Goal: Task Accomplishment & Management: Complete application form

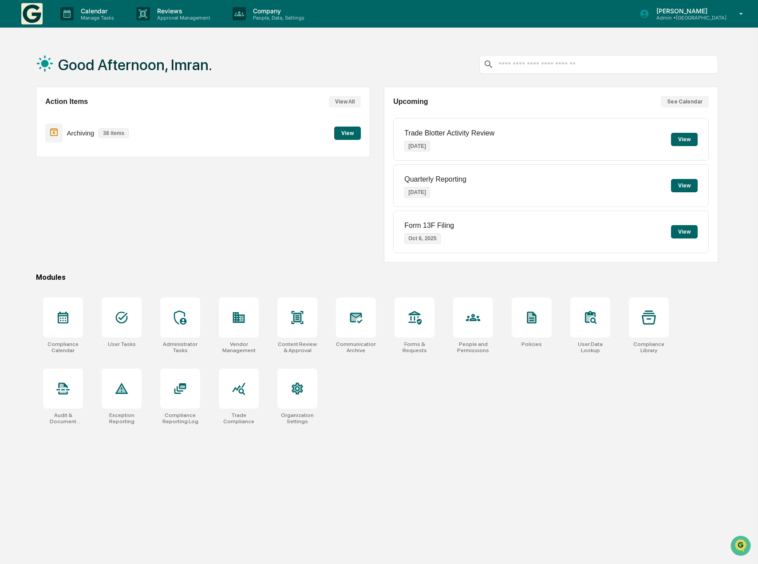
click at [678, 139] on button "View" at bounding box center [684, 139] width 27 height 13
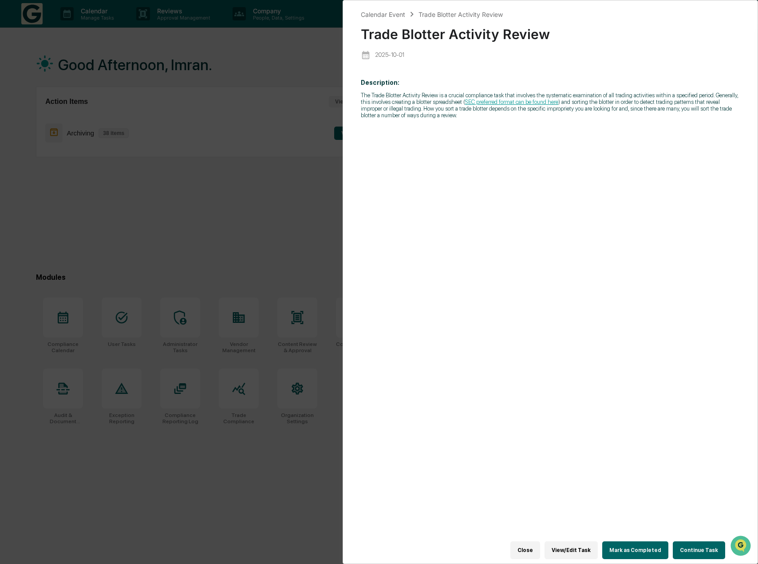
click at [286, 202] on div "Calendar Event Trade Blotter Activity Review Trade Blotter Activity Review 2025…" at bounding box center [379, 282] width 758 height 564
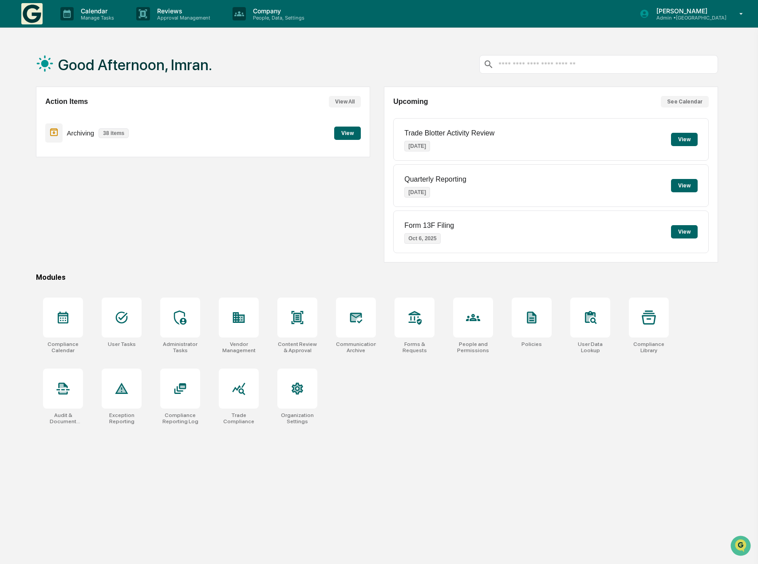
click at [693, 187] on button "View" at bounding box center [684, 185] width 27 height 13
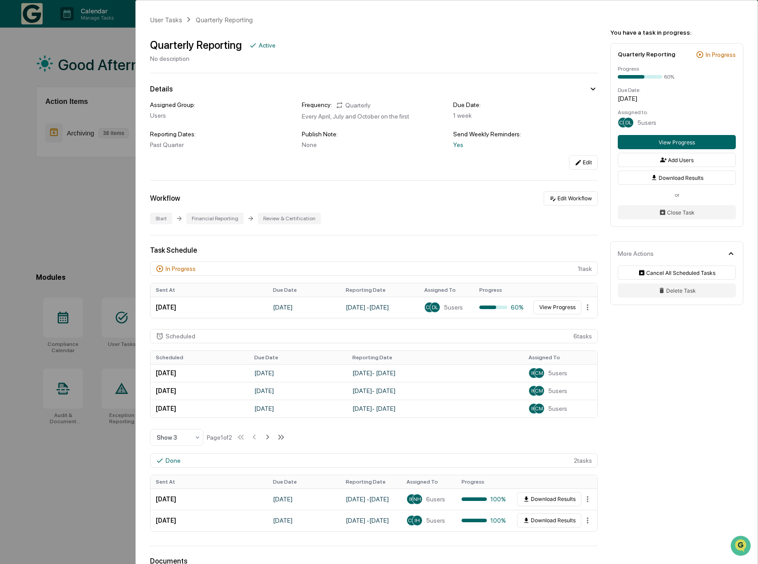
click at [77, 221] on div "User Tasks Quarterly Reporting Quarterly Reporting Active No description Detail…" at bounding box center [379, 282] width 758 height 564
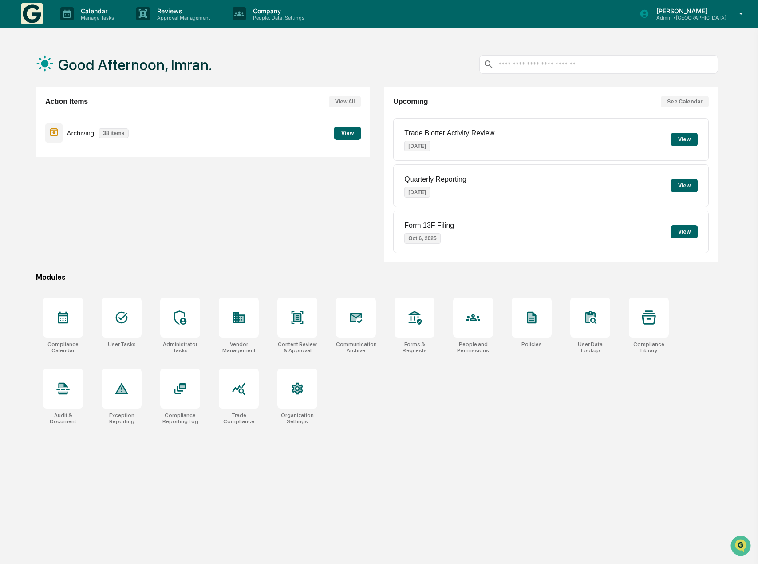
click at [688, 20] on p "Admin • Cedar Springs Capital" at bounding box center [687, 18] width 77 height 6
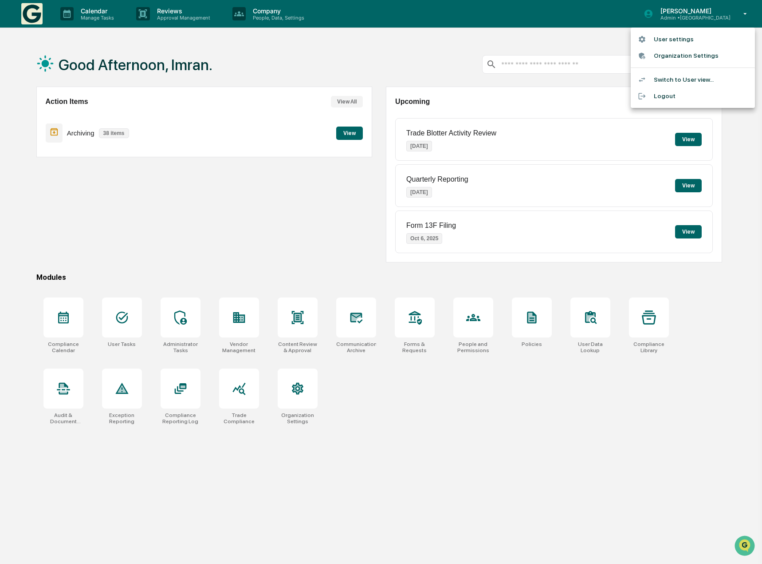
click at [675, 75] on li "Switch to User view..." at bounding box center [693, 79] width 124 height 16
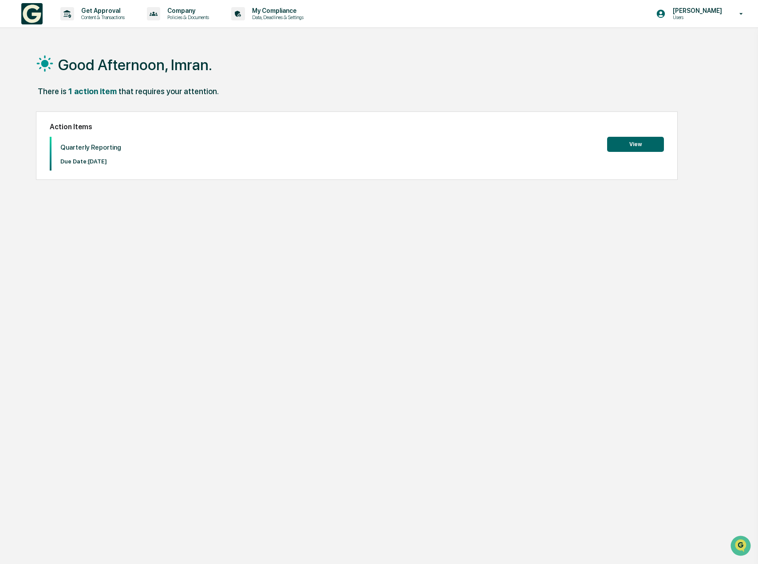
click at [650, 143] on button "View" at bounding box center [635, 144] width 57 height 15
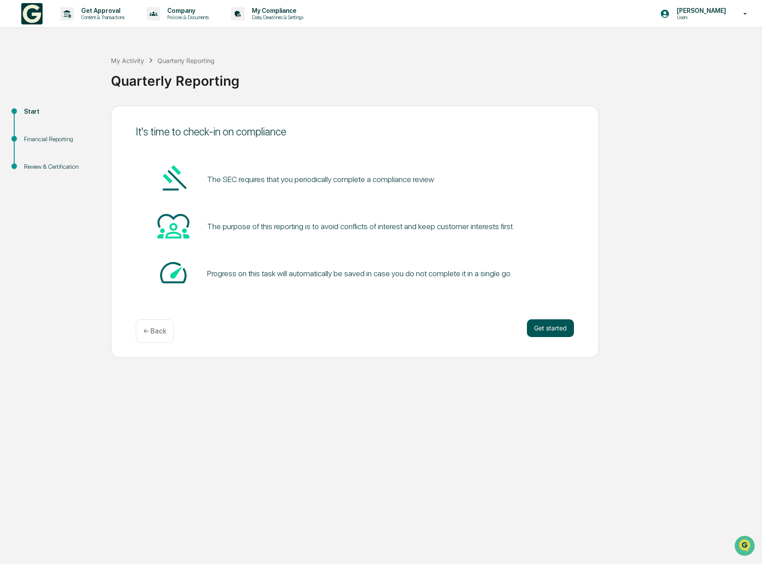
click at [545, 321] on button "Get started" at bounding box center [550, 328] width 47 height 18
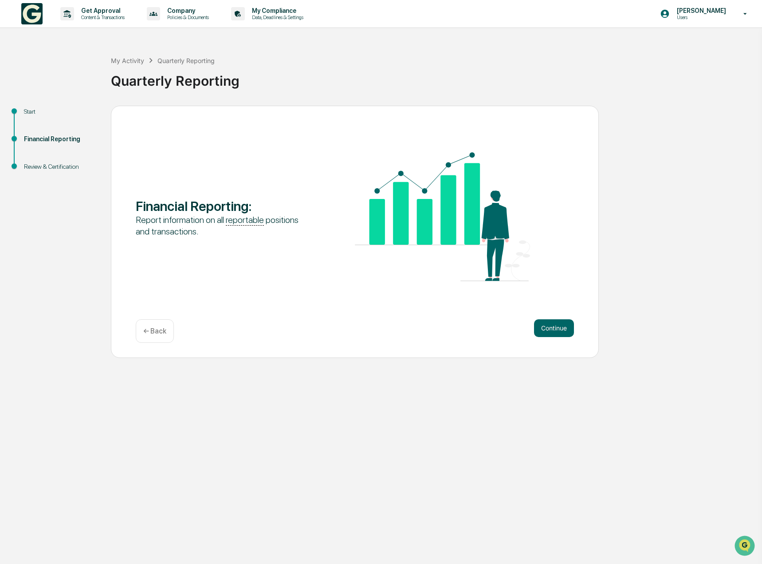
click at [545, 321] on button "Continue" at bounding box center [554, 328] width 40 height 18
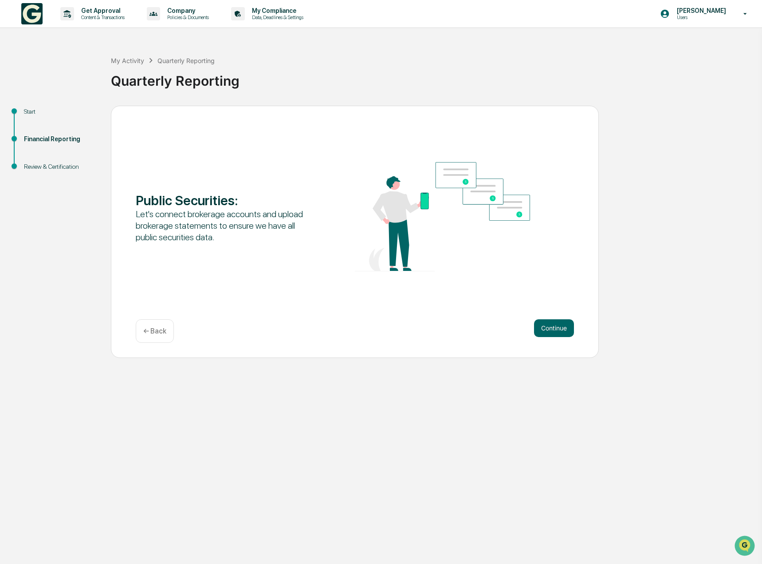
click at [545, 321] on button "Continue" at bounding box center [554, 328] width 40 height 18
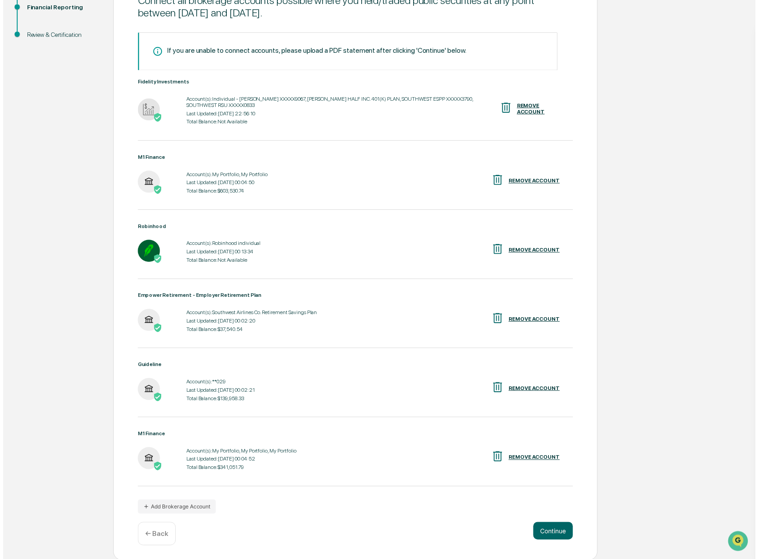
scroll to position [133, 0]
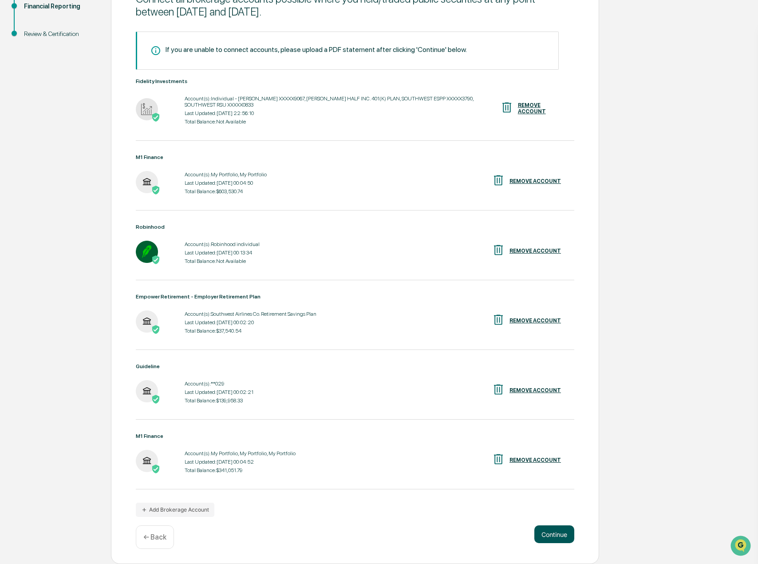
click at [558, 533] on button "Continue" at bounding box center [554, 534] width 40 height 18
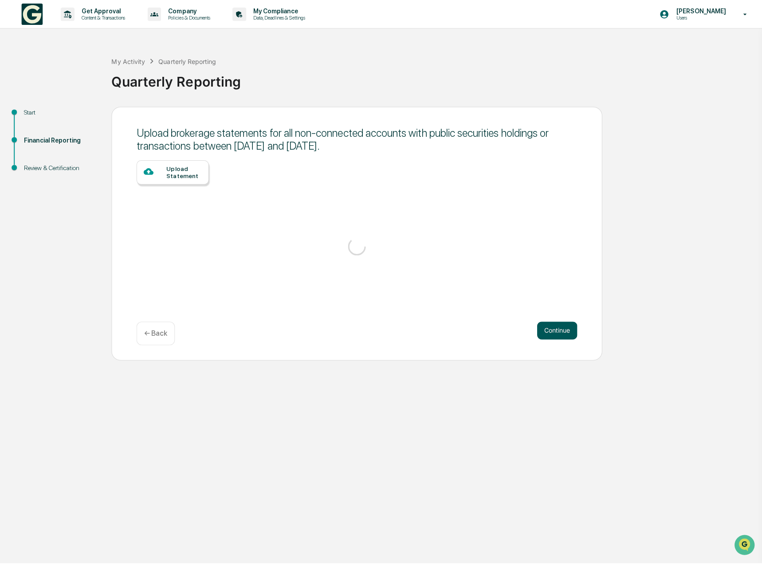
scroll to position [0, 0]
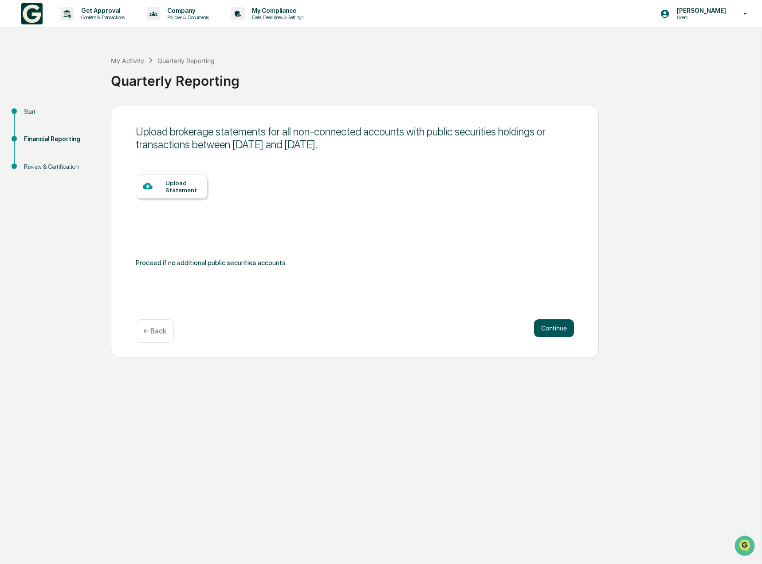
click at [556, 327] on button "Continue" at bounding box center [554, 328] width 40 height 18
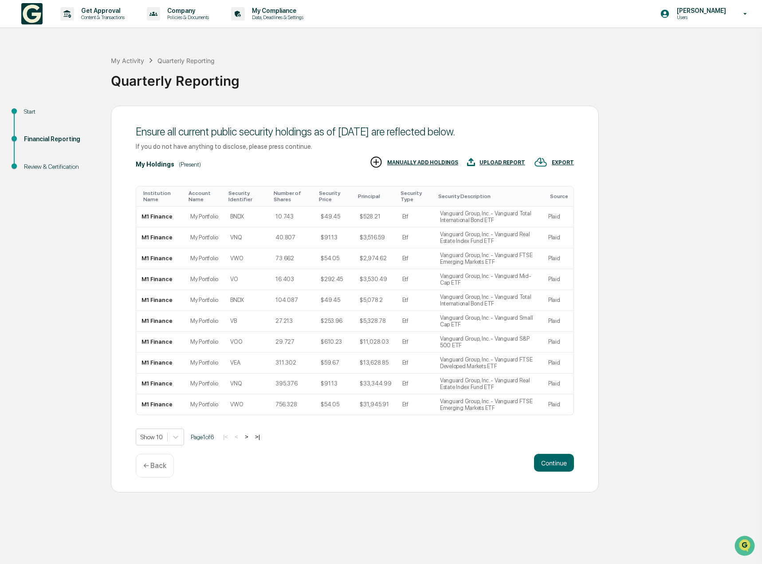
click at [250, 433] on button ">" at bounding box center [246, 437] width 9 height 8
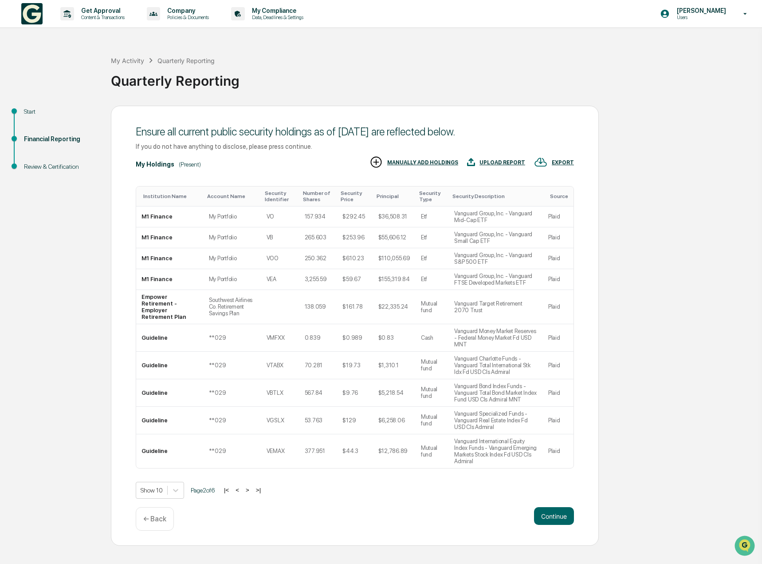
click at [251, 486] on button ">" at bounding box center [247, 490] width 9 height 8
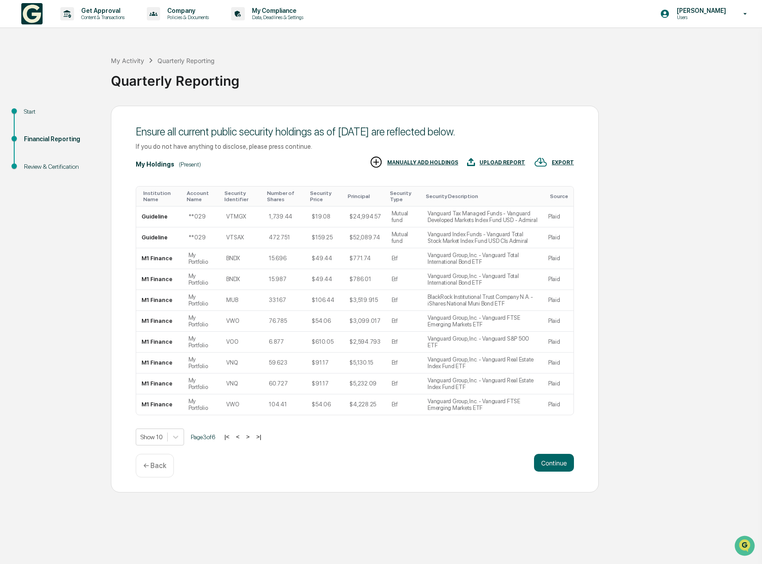
click at [252, 438] on button ">" at bounding box center [248, 437] width 9 height 8
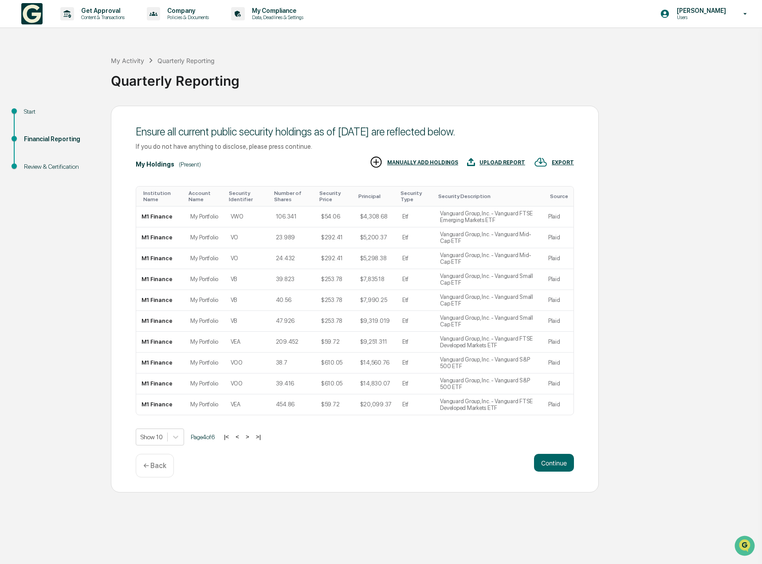
click at [251, 433] on button ">" at bounding box center [247, 437] width 9 height 8
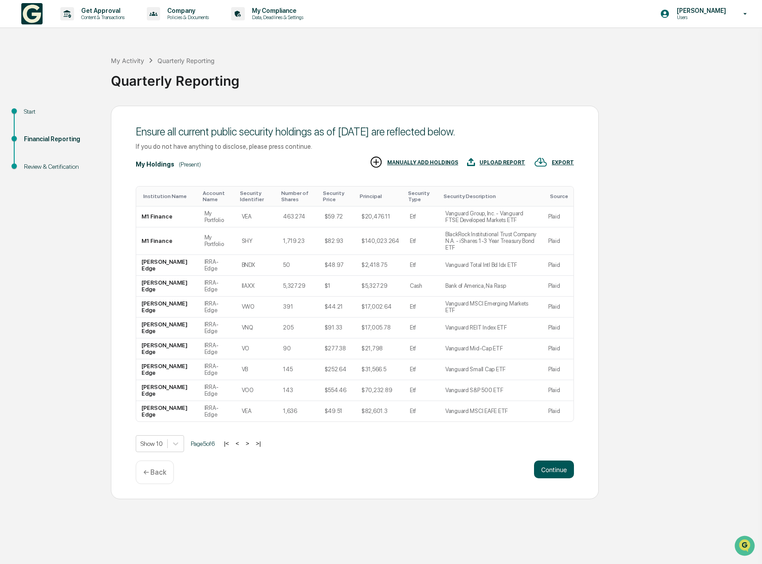
click at [554, 460] on button "Continue" at bounding box center [554, 469] width 40 height 18
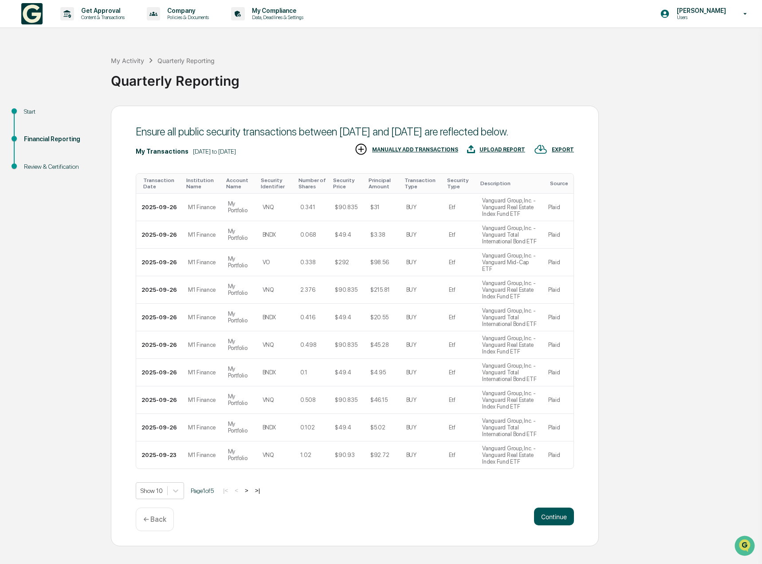
click at [557, 525] on button "Continue" at bounding box center [554, 516] width 40 height 18
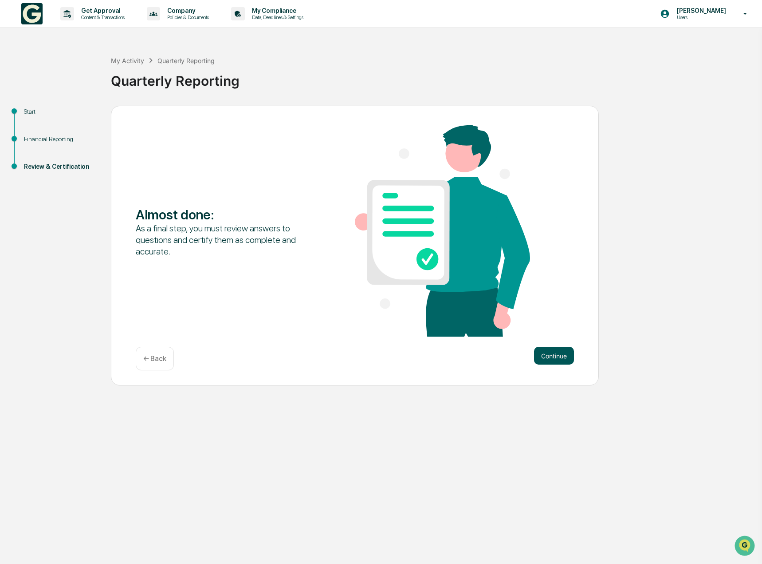
click at [557, 359] on button "Continue" at bounding box center [554, 356] width 40 height 18
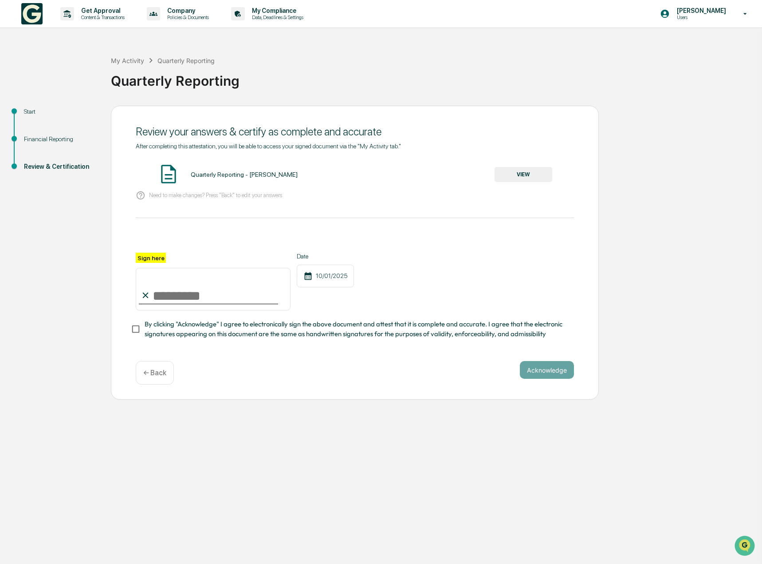
click at [160, 296] on input "Sign here" at bounding box center [213, 289] width 155 height 43
type input "**********"
click at [555, 377] on button "Acknowledge" at bounding box center [547, 370] width 54 height 18
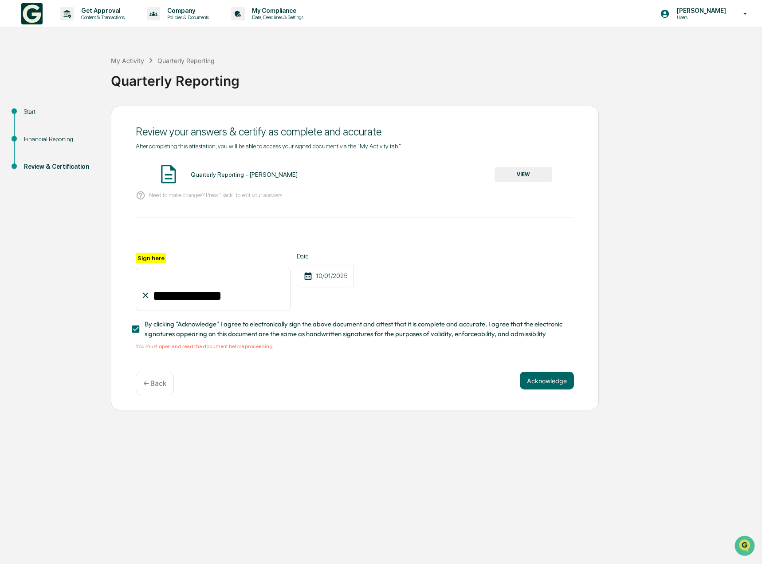
click at [526, 180] on button "VIEW" at bounding box center [524, 174] width 58 height 15
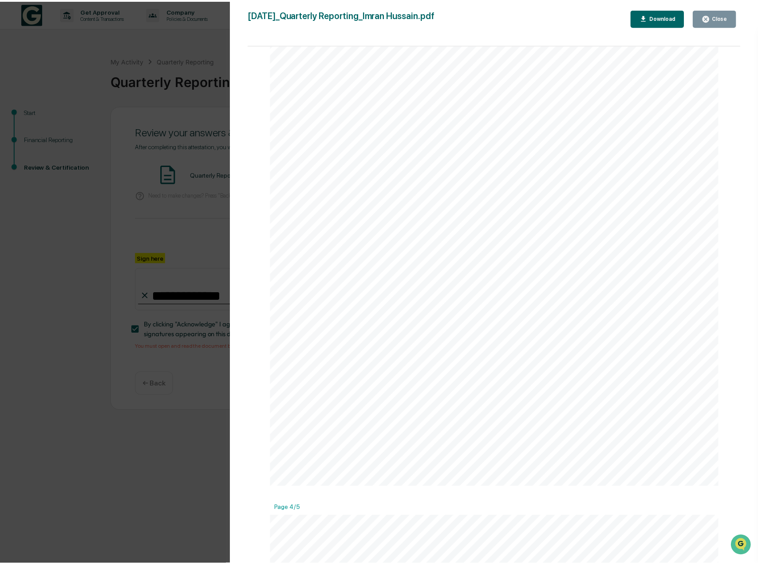
scroll to position [1565, 0]
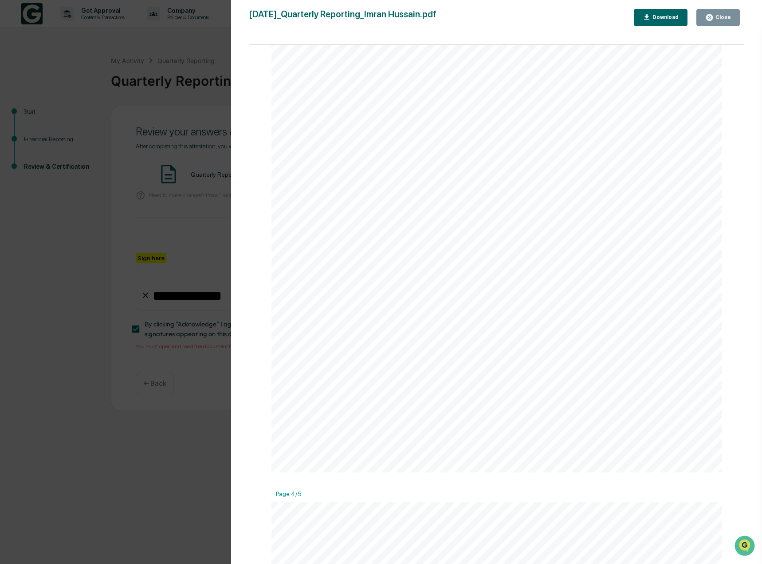
click at [133, 236] on div "Version History 10/01/2025, 07:56 PM Imran Hussain 2025-10-01_Quarterly Reporti…" at bounding box center [381, 282] width 762 height 564
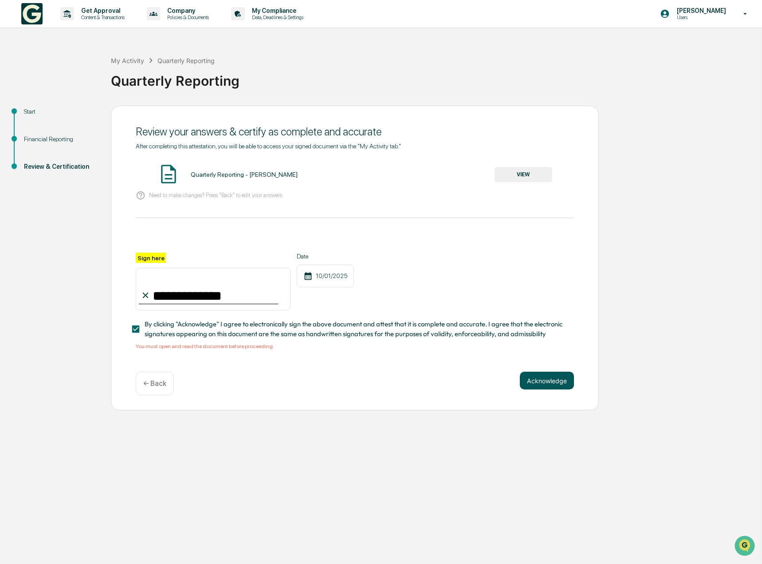
click at [533, 382] on button "Acknowledge" at bounding box center [547, 380] width 54 height 18
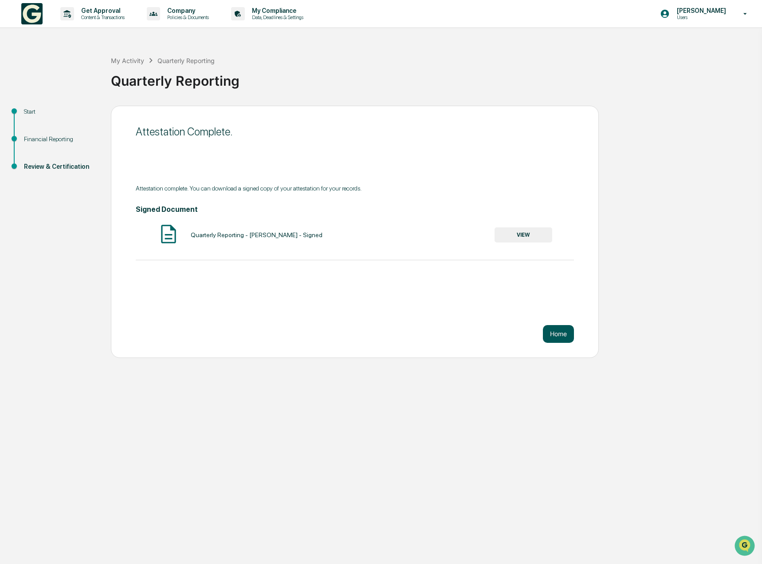
click at [554, 336] on button "Home" at bounding box center [558, 334] width 31 height 18
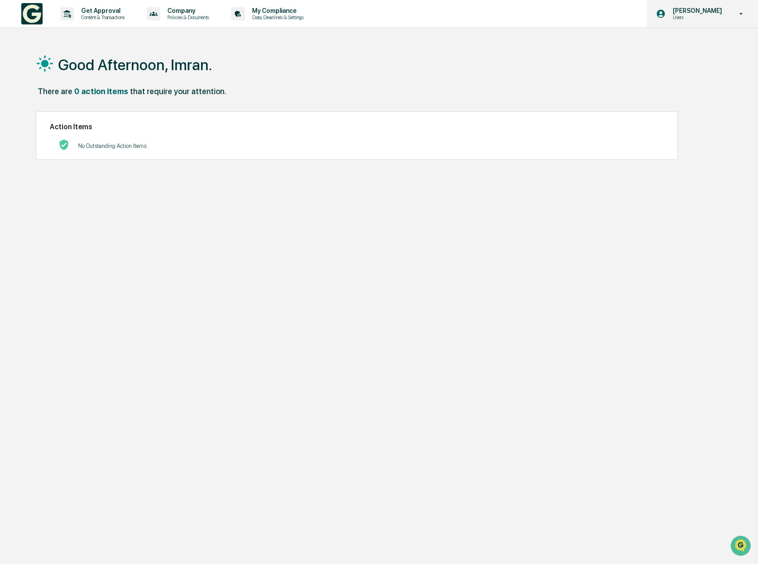
click at [704, 15] on p "Users" at bounding box center [696, 17] width 61 height 6
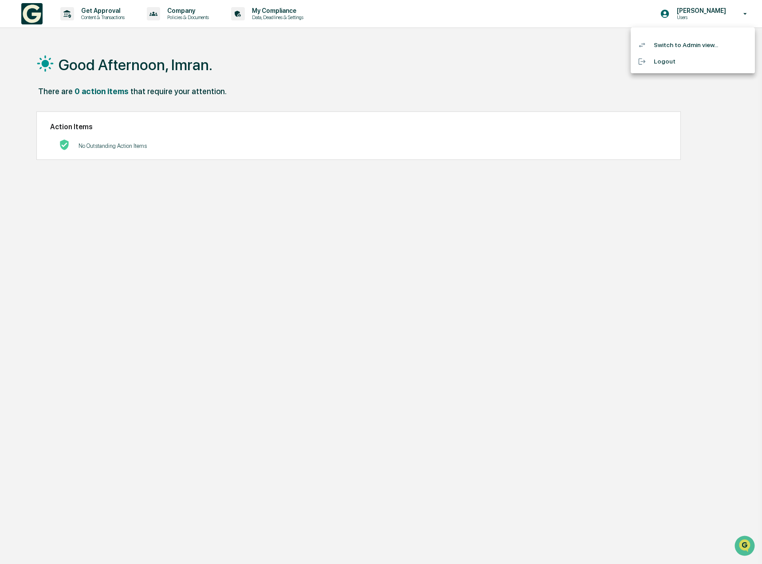
click at [697, 47] on li "Switch to Admin view..." at bounding box center [693, 45] width 124 height 16
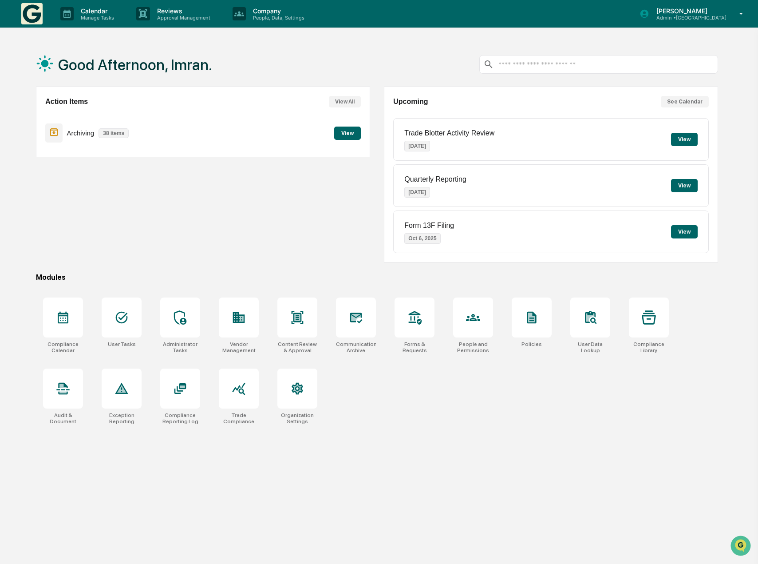
click at [170, 244] on div "Action Items View All Archiving 38 items View" at bounding box center [203, 175] width 334 height 176
click at [174, 229] on div "Action Items View All Archiving 38 items View" at bounding box center [203, 175] width 334 height 176
click at [167, 241] on div "Action Items View All Archiving 38 items View" at bounding box center [203, 175] width 334 height 176
click at [326, 273] on div "Modules" at bounding box center [377, 277] width 682 height 8
click at [376, 103] on div "Action Items View All Archiving 38 items View Upcoming See Calendar Trade Blott…" at bounding box center [377, 175] width 682 height 176
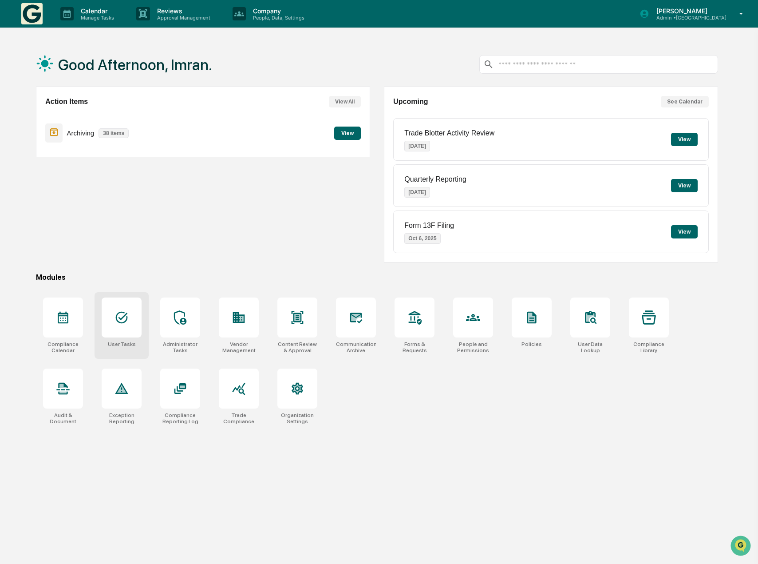
click at [137, 328] on div at bounding box center [122, 317] width 40 height 40
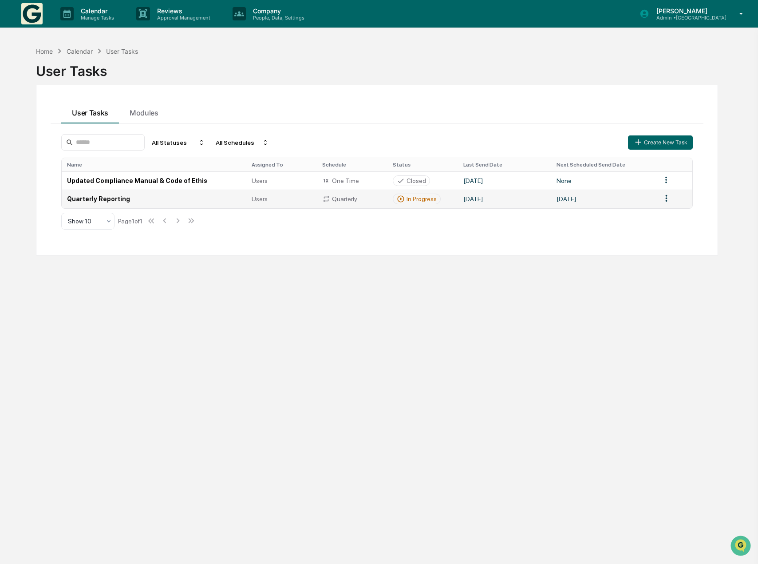
click at [545, 202] on td "[DATE]" at bounding box center [504, 199] width 93 height 18
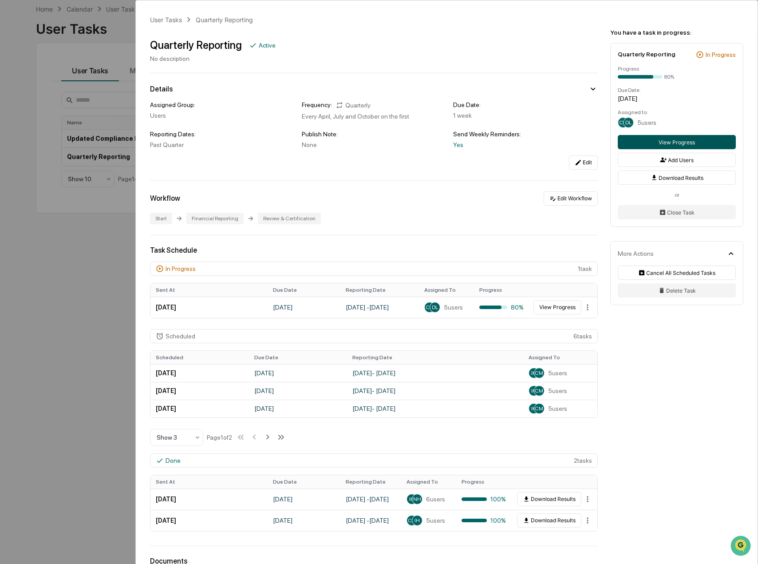
click at [684, 142] on button "View Progress" at bounding box center [677, 142] width 118 height 14
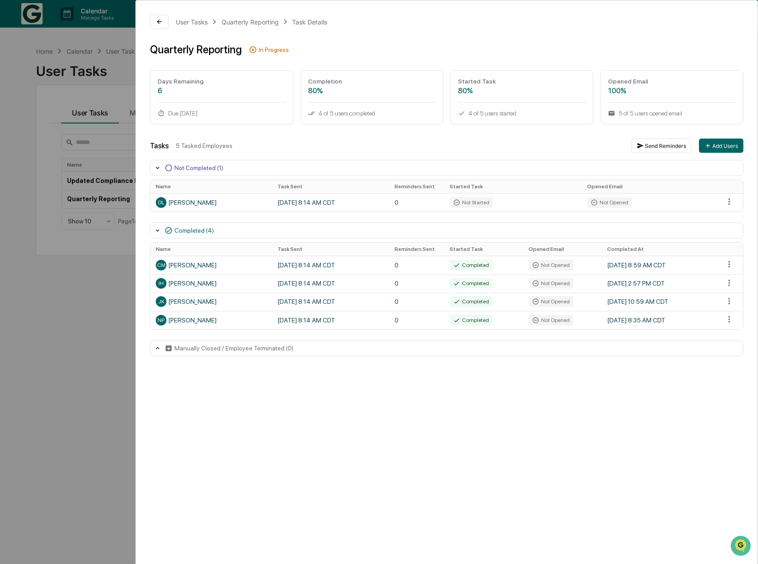
click at [111, 139] on div "User Tasks Quarterly Reporting Task Details Quarterly Reporting In Progress Day…" at bounding box center [379, 282] width 758 height 564
